Goal: Transaction & Acquisition: Download file/media

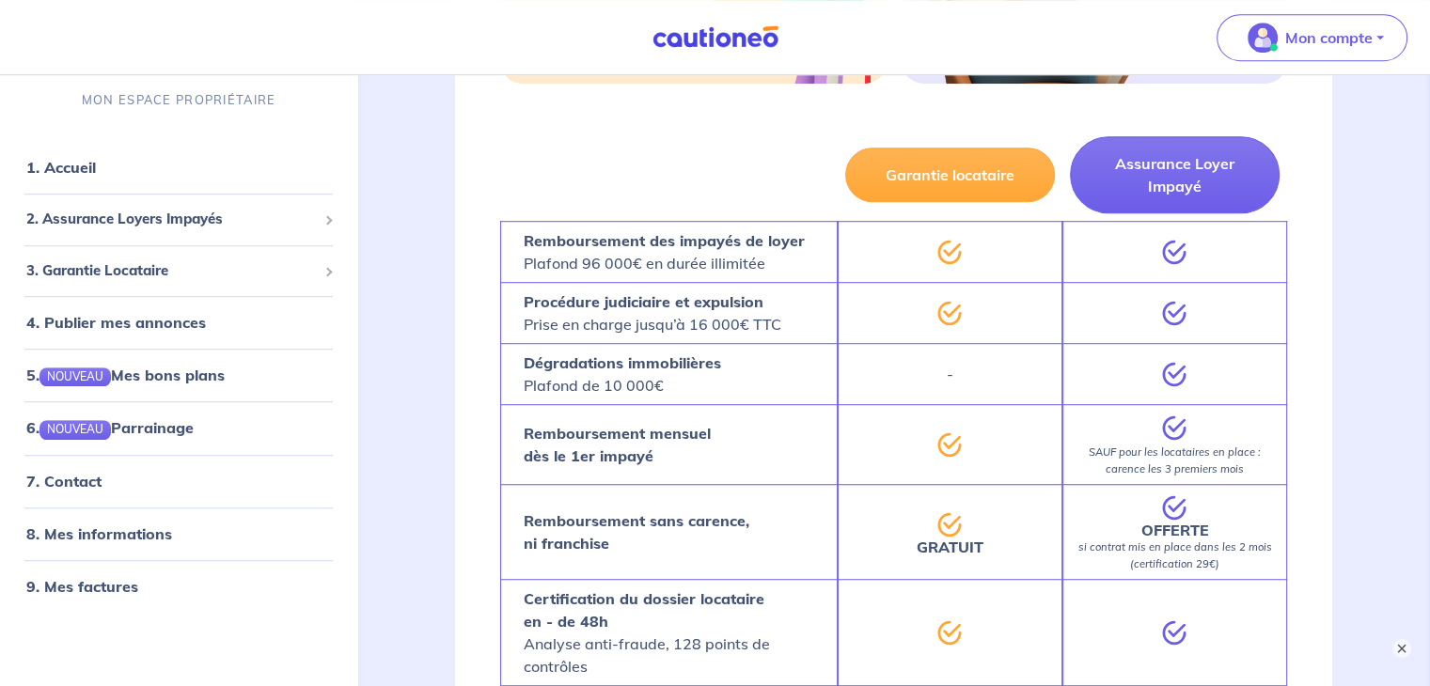
scroll to position [1213, 0]
click at [102, 596] on link "9. Mes factures" at bounding box center [80, 586] width 109 height 19
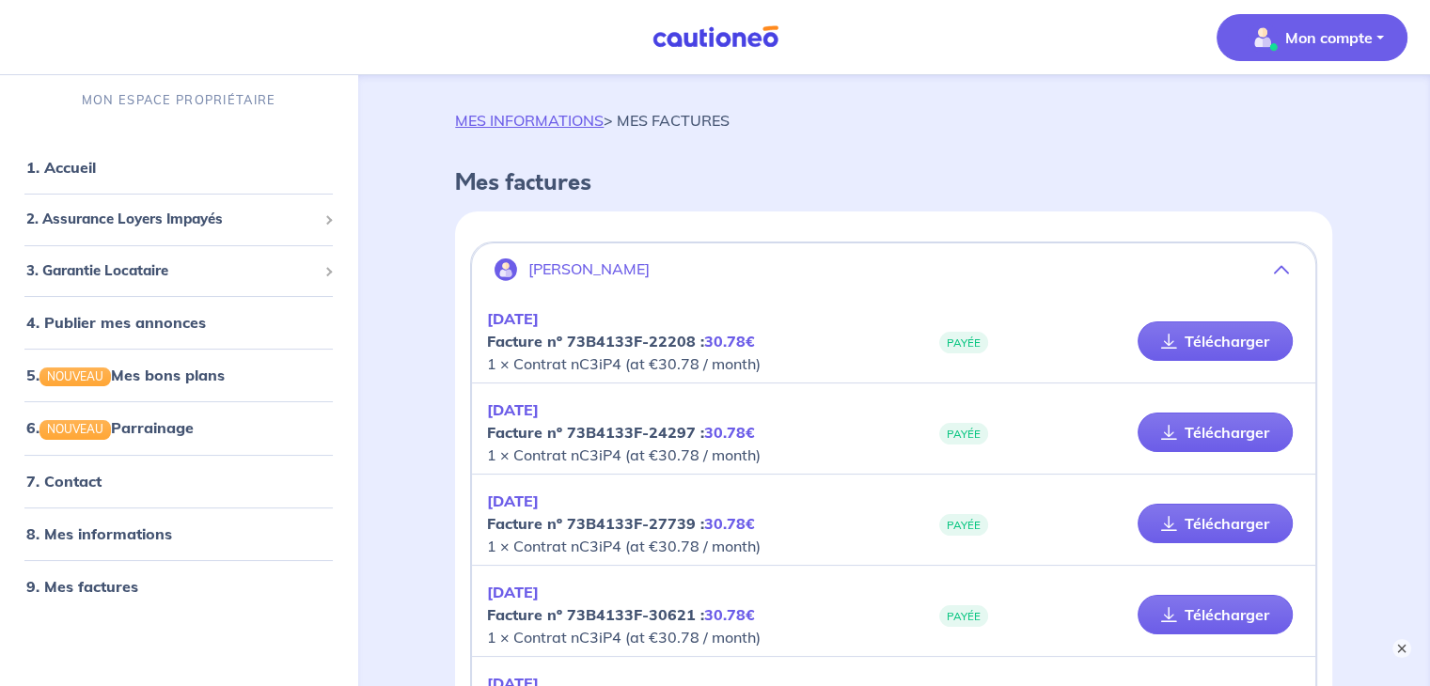
scroll to position [7, 0]
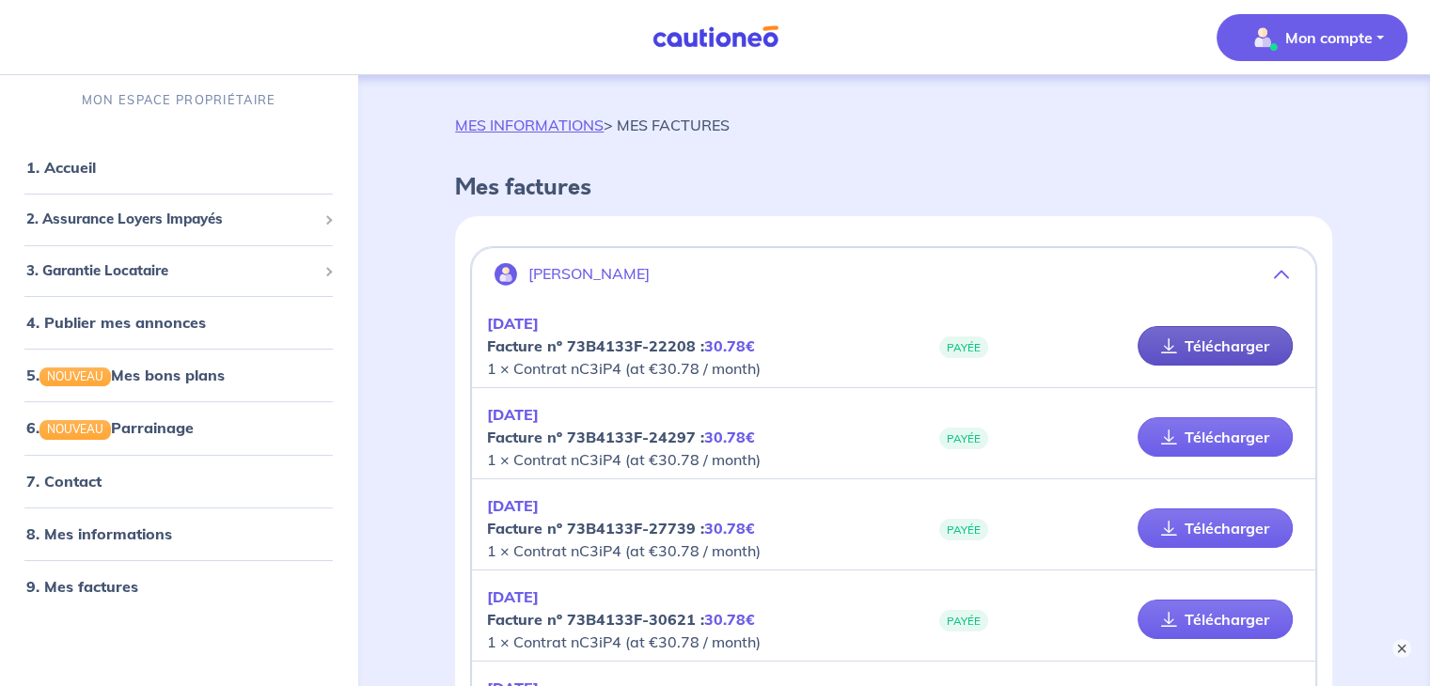
click at [1200, 348] on link "Télécharger" at bounding box center [1214, 345] width 155 height 39
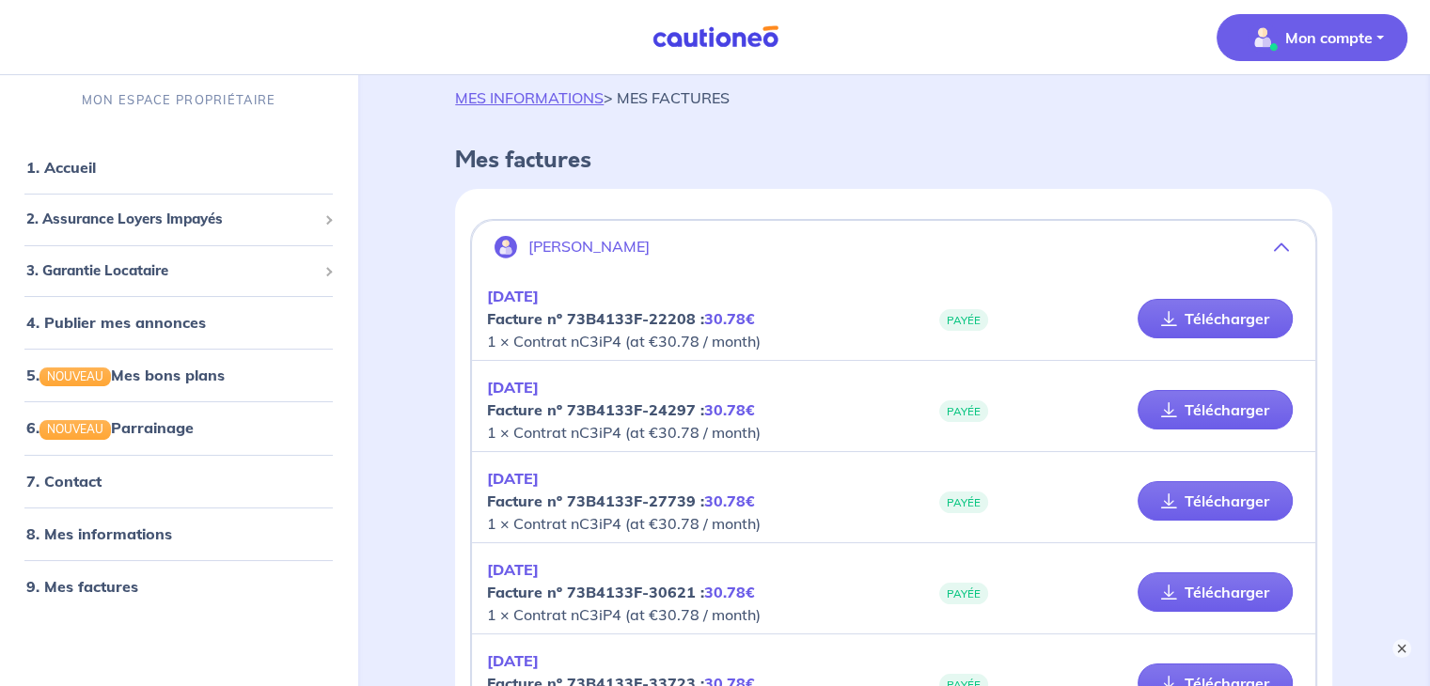
scroll to position [0, 0]
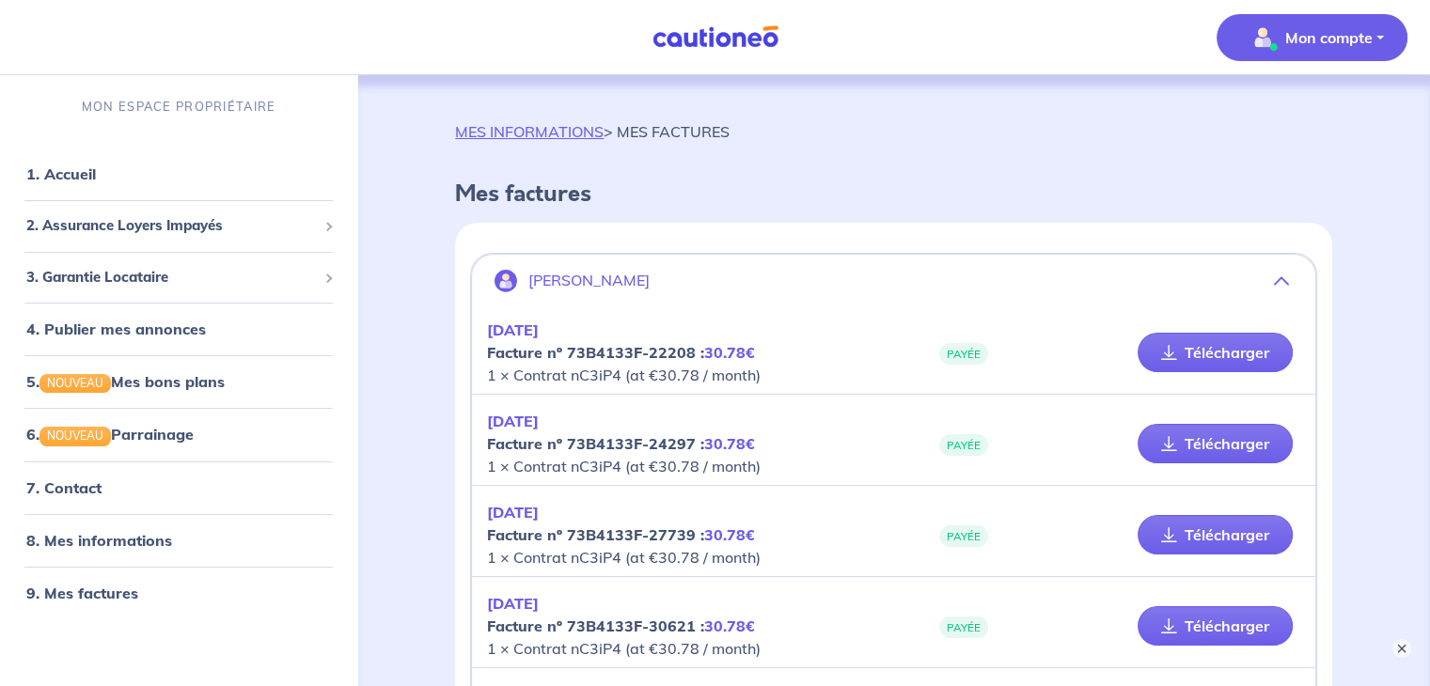
click at [1293, 280] on button "[PERSON_NAME]" at bounding box center [893, 280] width 843 height 45
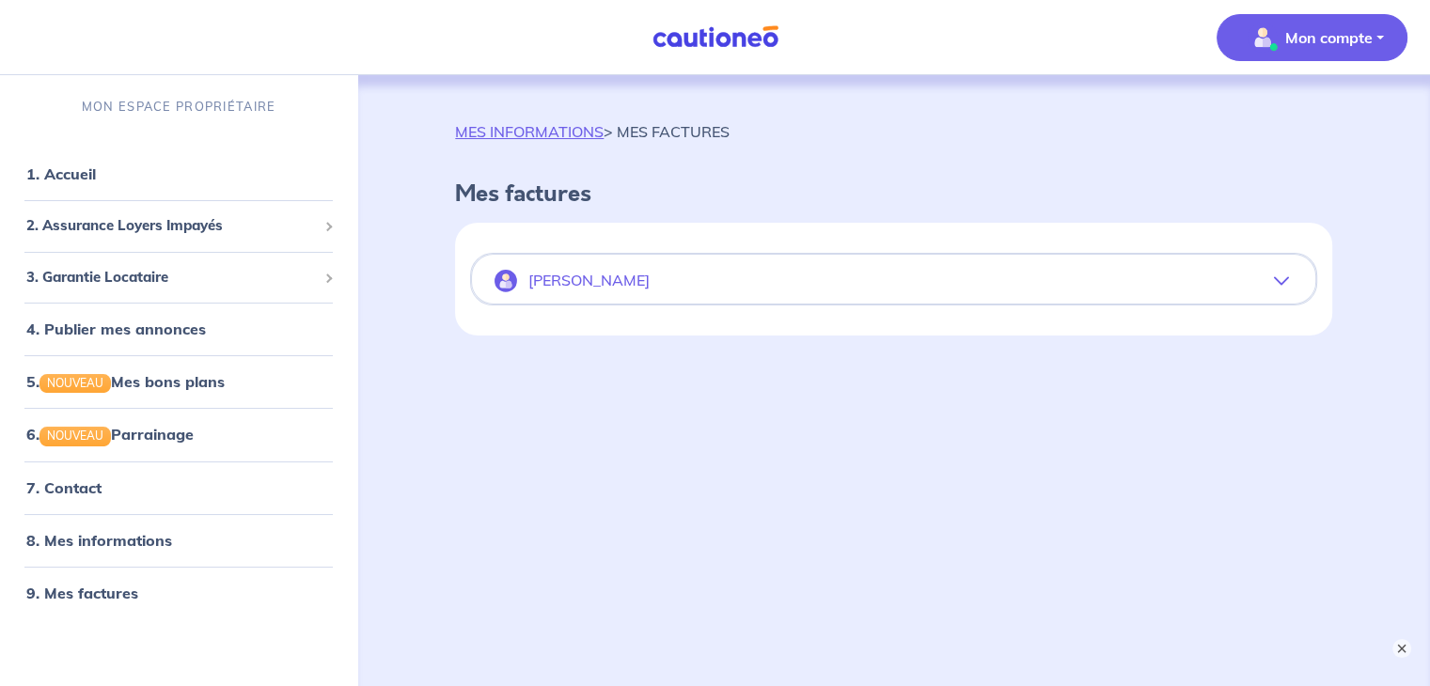
click at [1293, 280] on button "[PERSON_NAME]" at bounding box center [893, 280] width 843 height 45
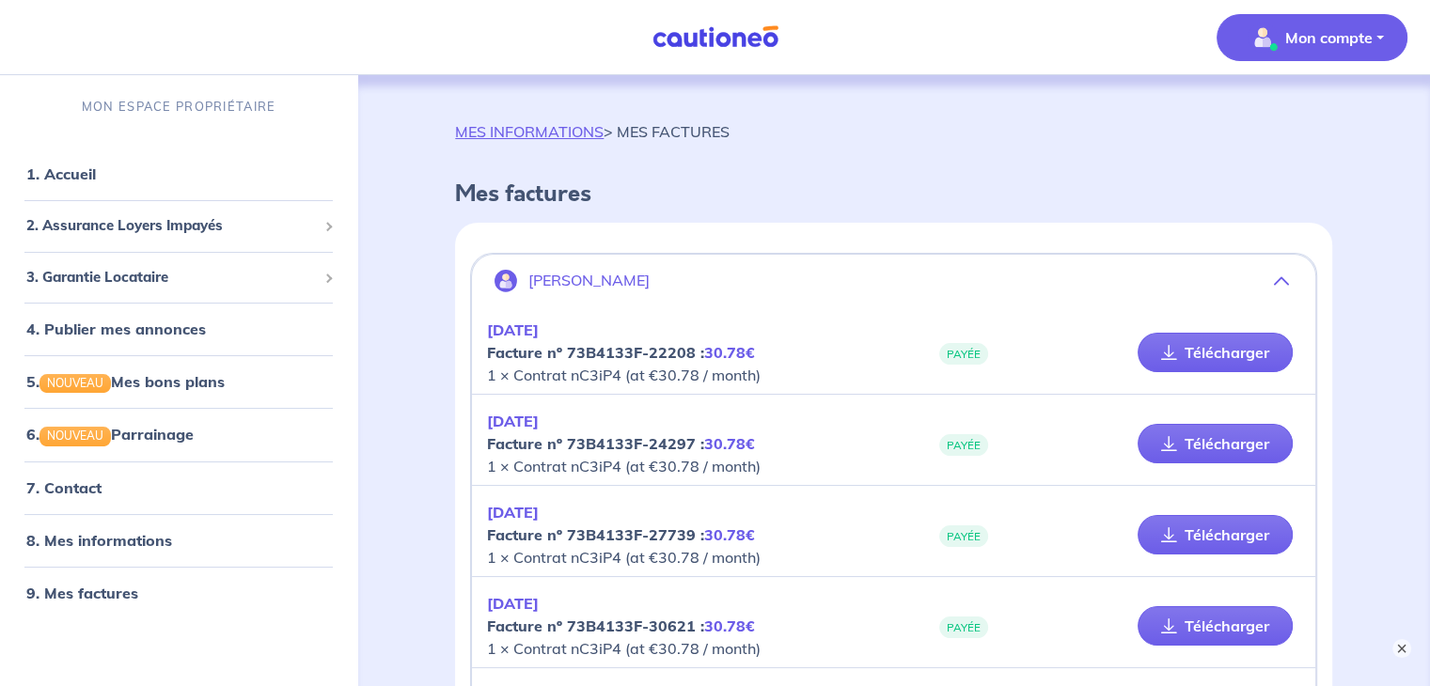
drag, startPoint x: 1293, startPoint y: 280, endPoint x: 1297, endPoint y: 316, distance: 35.9
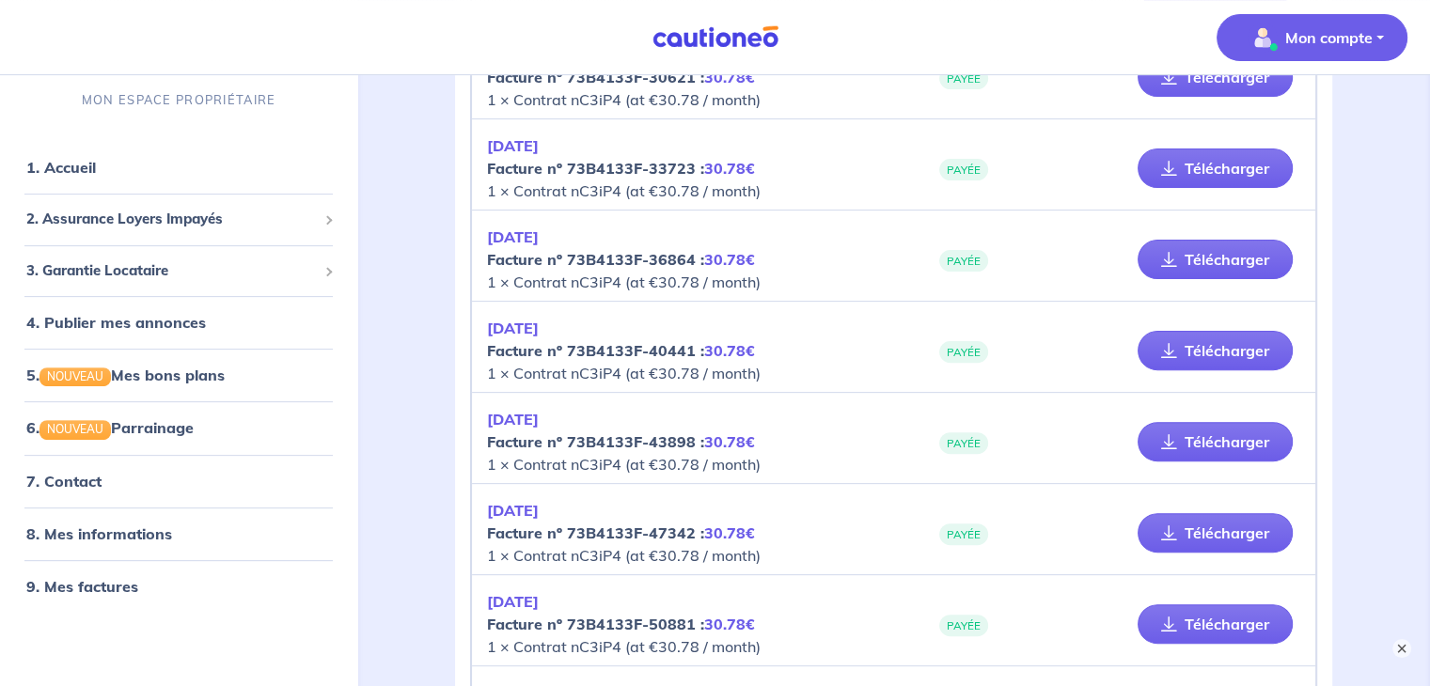
scroll to position [801, 0]
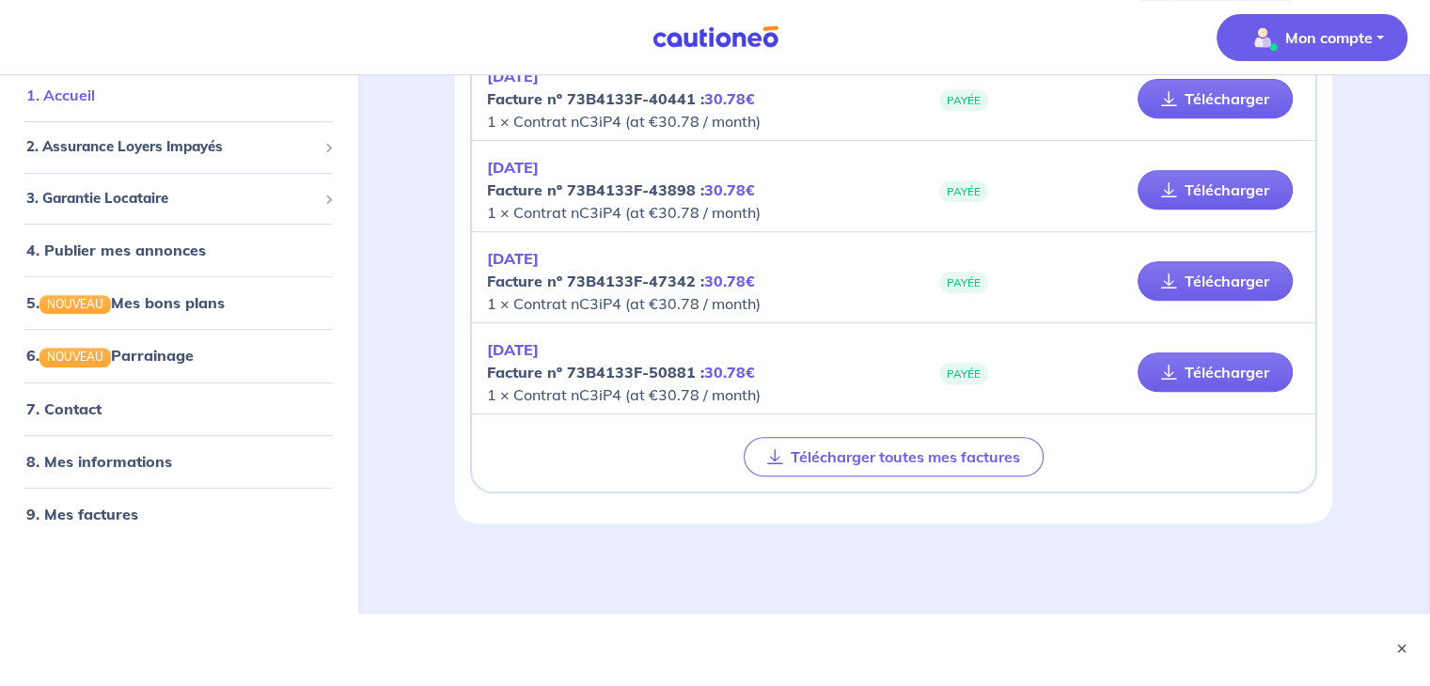
click at [95, 98] on link "1. Accueil" at bounding box center [60, 95] width 69 height 19
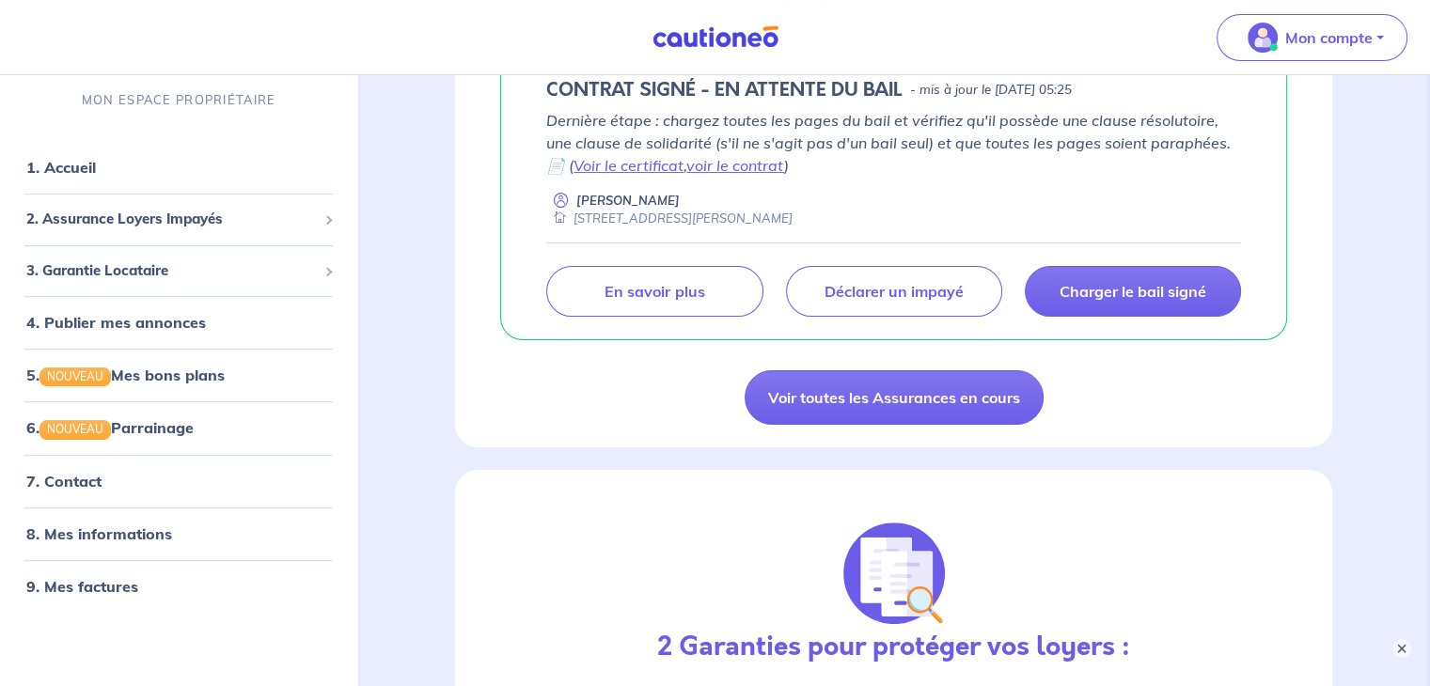
scroll to position [391, 0]
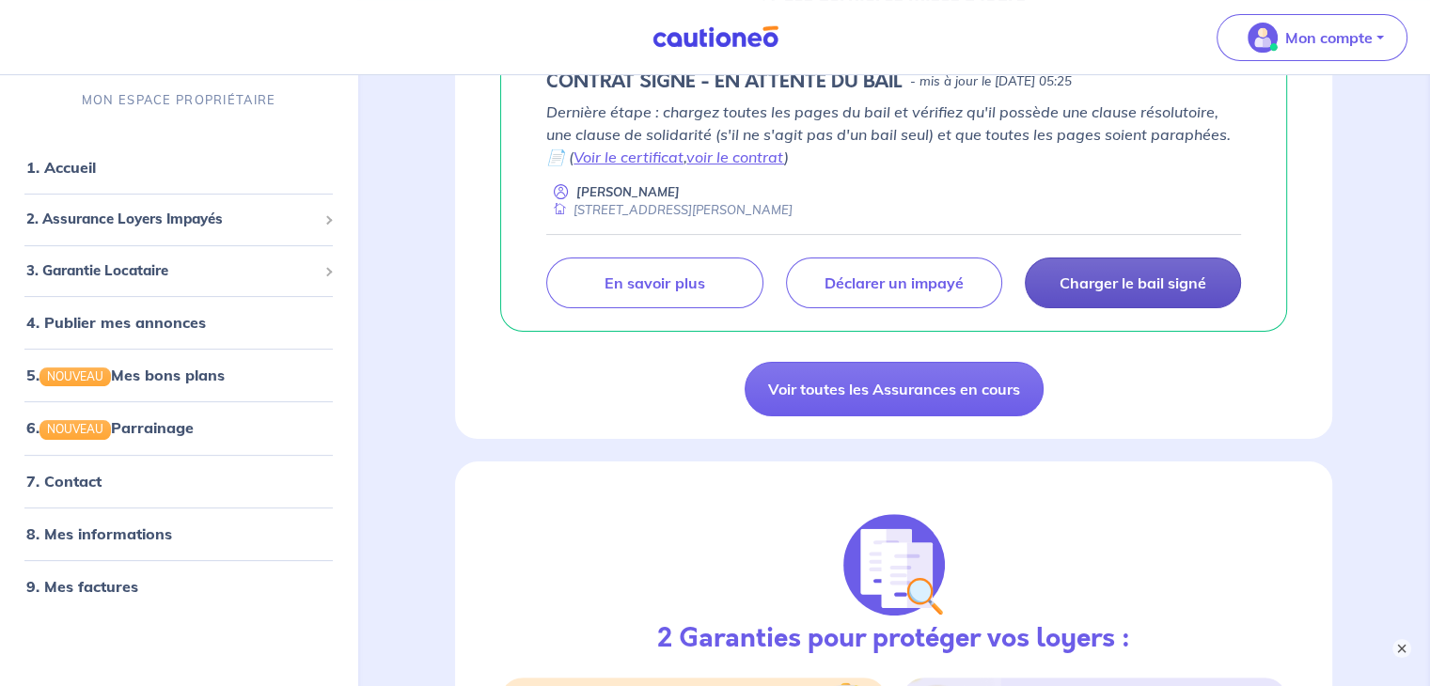
click at [1098, 283] on p "Charger le bail signé" at bounding box center [1132, 283] width 147 height 19
click at [735, 149] on link "voir le contrat" at bounding box center [735, 157] width 98 height 19
click at [662, 150] on link "Voir le certificat" at bounding box center [628, 157] width 110 height 19
